Goal: Information Seeking & Learning: Learn about a topic

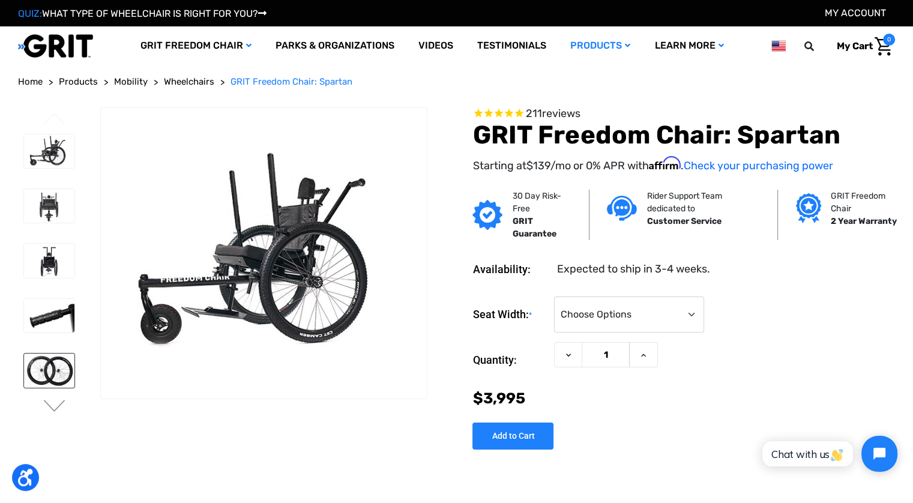
click at [58, 363] on img at bounding box center [49, 371] width 50 height 34
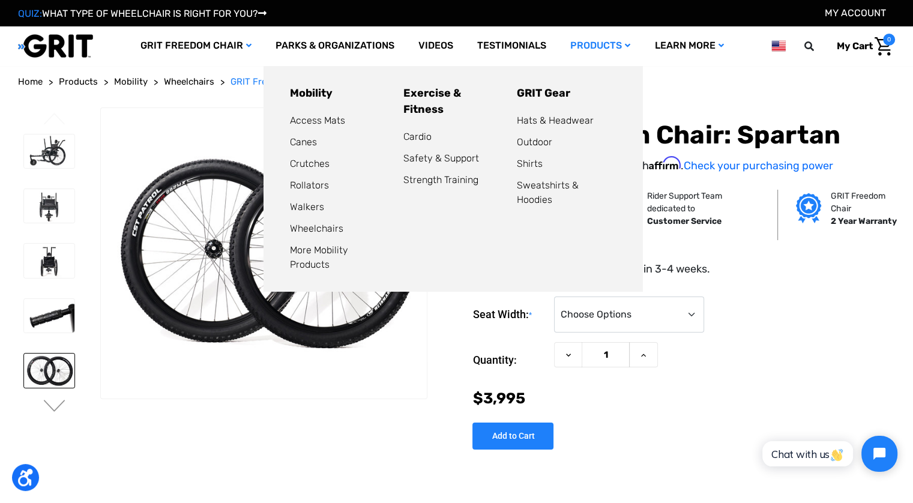
click at [603, 56] on link "Products" at bounding box center [600, 45] width 84 height 39
click at [523, 143] on link "Outdoor" at bounding box center [534, 141] width 35 height 11
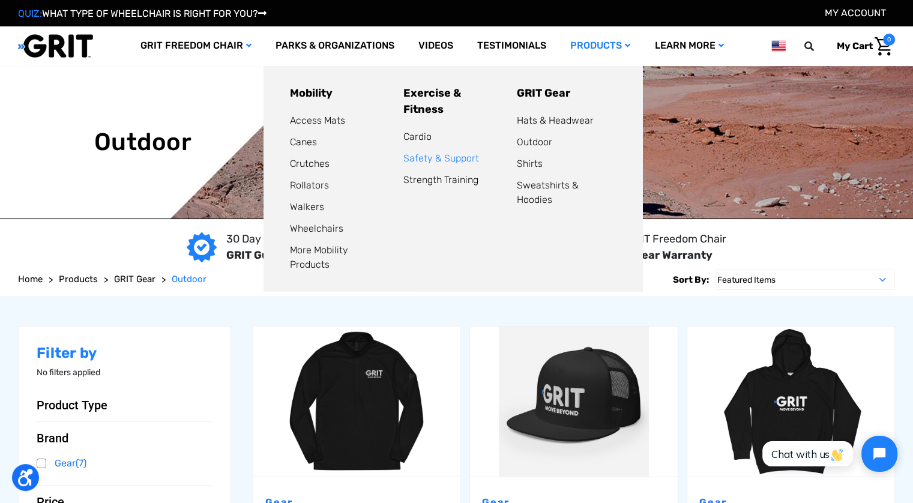
click at [421, 164] on link "Safety & Support" at bounding box center [441, 158] width 76 height 11
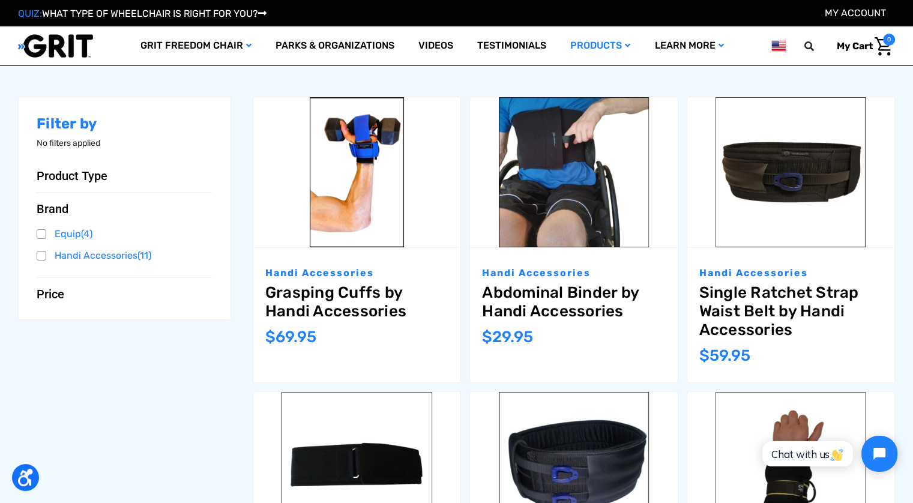
scroll to position [7, 0]
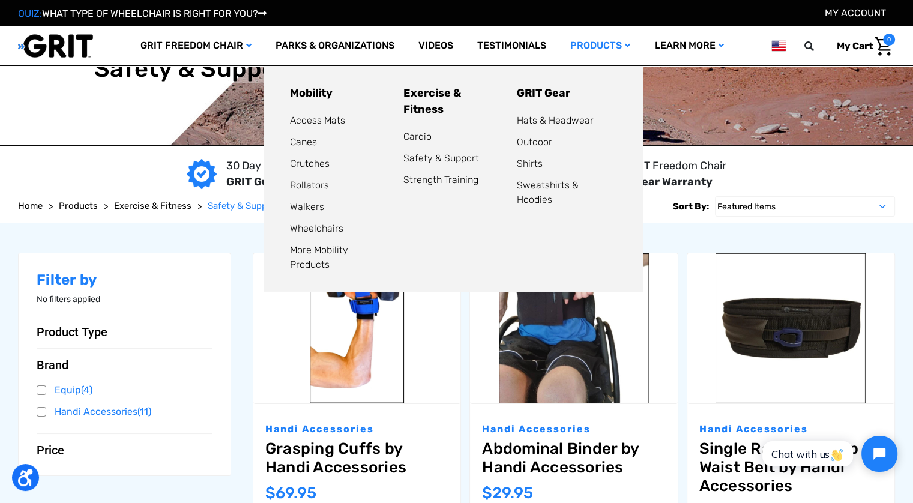
click at [303, 213] on li "Walkers" at bounding box center [339, 207] width 99 height 14
click at [306, 208] on link "Walkers" at bounding box center [307, 206] width 34 height 11
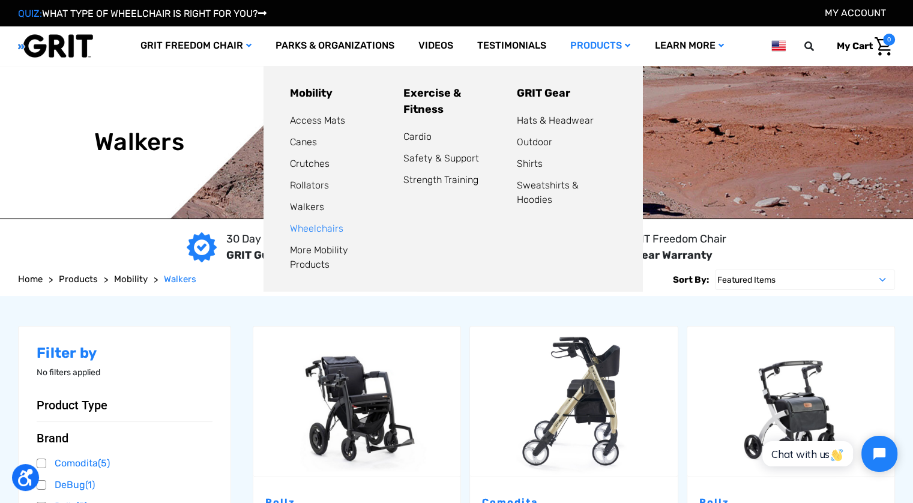
click at [320, 232] on link "Wheelchairs" at bounding box center [316, 228] width 53 height 11
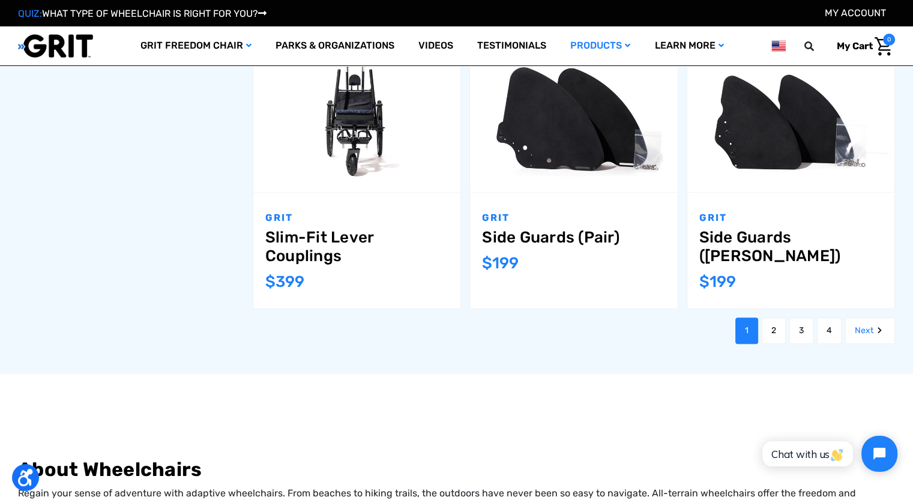
scroll to position [1327, 0]
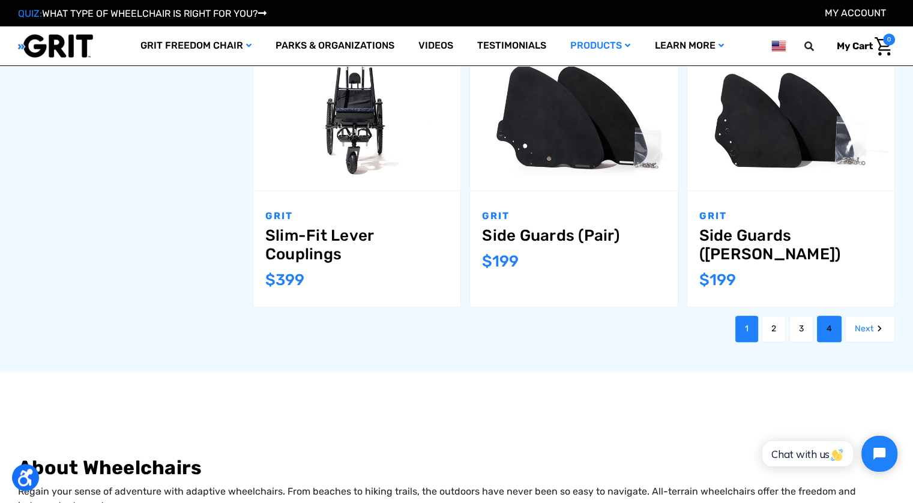
click at [821, 328] on link "4" at bounding box center [829, 329] width 25 height 26
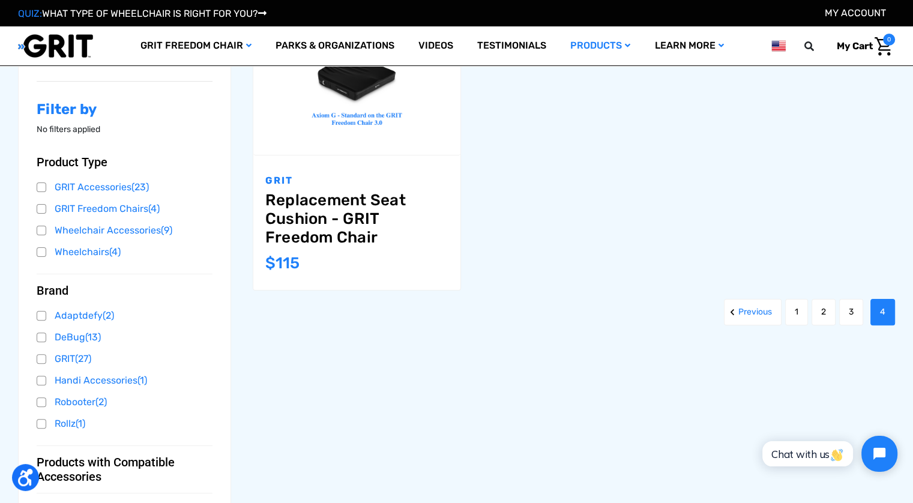
scroll to position [256, 0]
click at [847, 312] on link "3" at bounding box center [851, 311] width 24 height 26
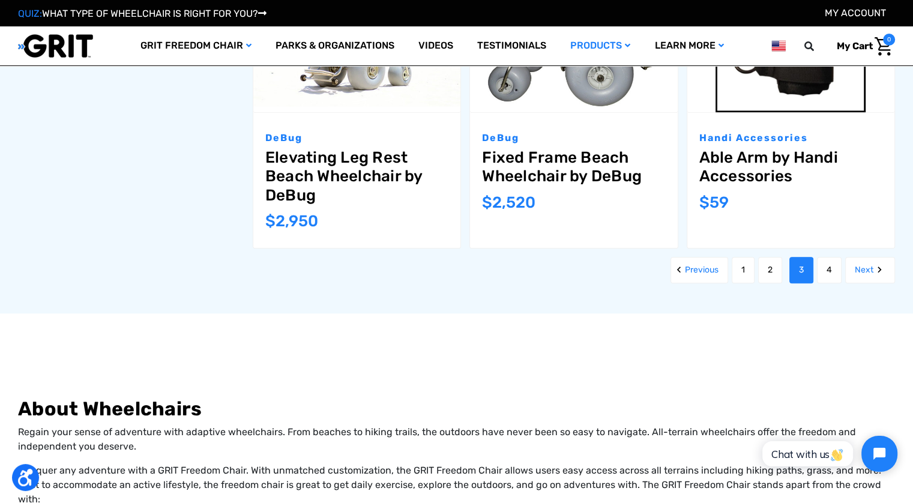
scroll to position [1376, 0]
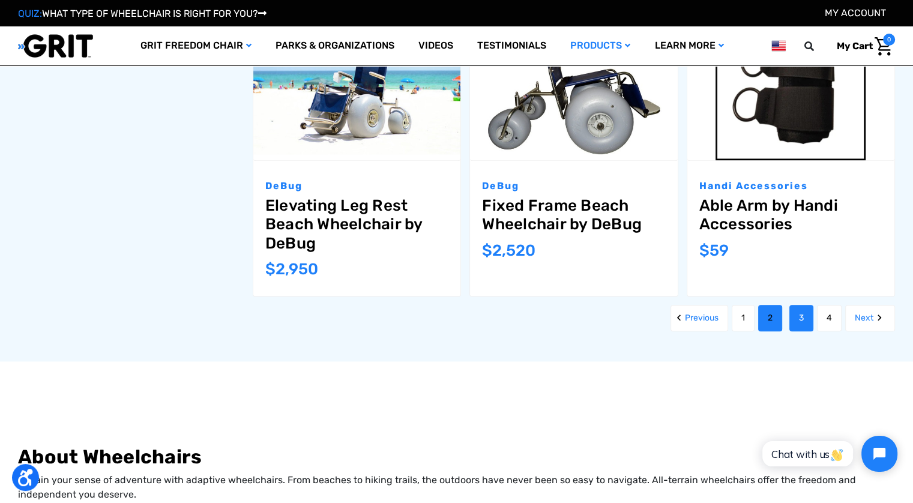
click at [772, 322] on link "2" at bounding box center [770, 318] width 24 height 26
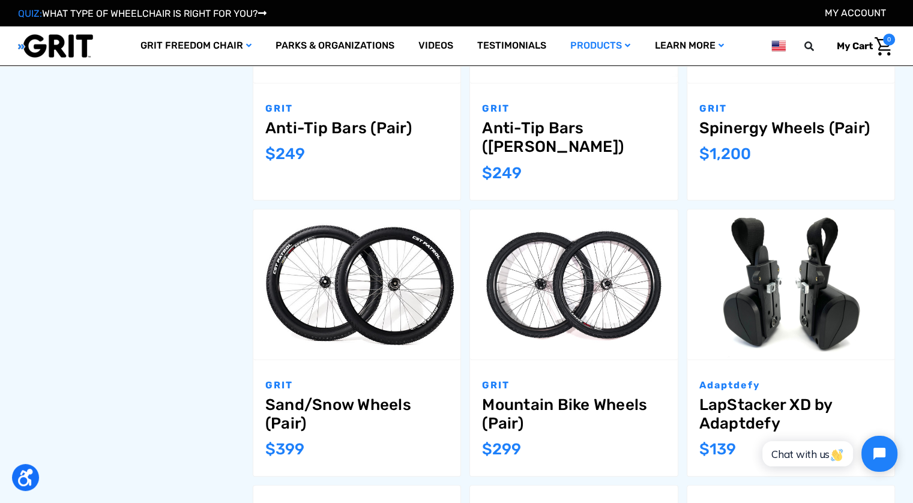
scroll to position [828, 0]
